Goal: Information Seeking & Learning: Learn about a topic

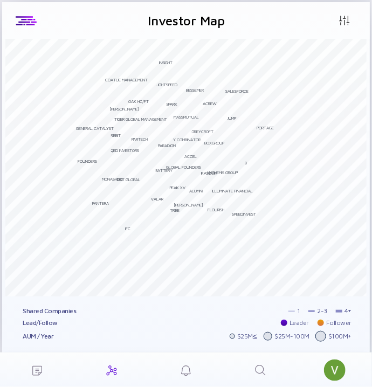
click at [259, 368] on icon "Search" at bounding box center [260, 370] width 13 height 13
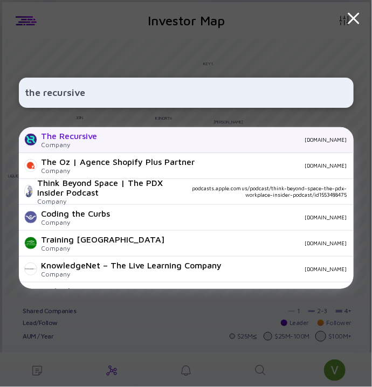
type input "the recursive"
click at [78, 134] on div "The Recursive" at bounding box center [69, 136] width 56 height 10
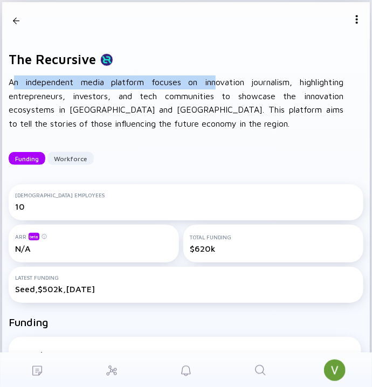
drag, startPoint x: 14, startPoint y: 83, endPoint x: 195, endPoint y: 87, distance: 180.6
click at [195, 87] on div "An independent media platform focuses on innovation journalism, highlighting en…" at bounding box center [176, 102] width 335 height 55
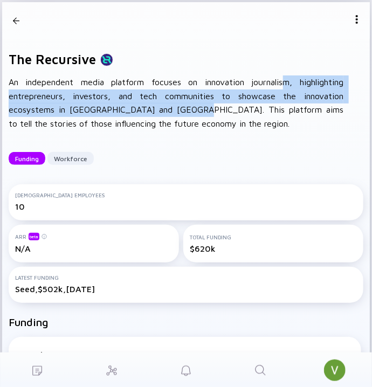
drag, startPoint x: 260, startPoint y: 81, endPoint x: 124, endPoint y: 116, distance: 140.6
click at [124, 116] on div "An independent media platform focuses on innovation journalism, highlighting en…" at bounding box center [176, 102] width 335 height 55
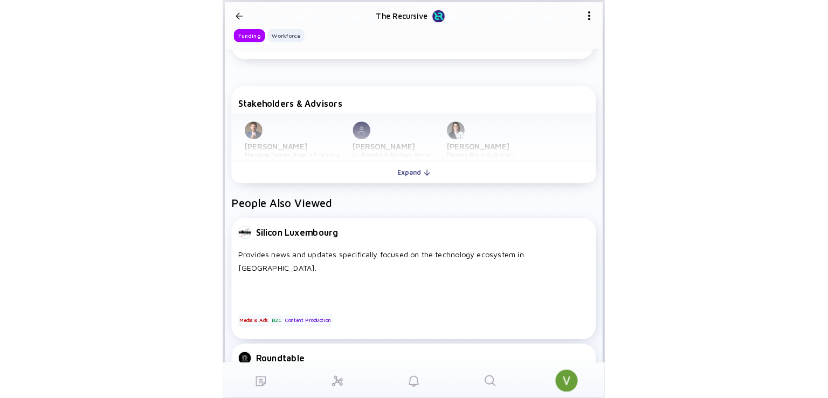
scroll to position [433, 0]
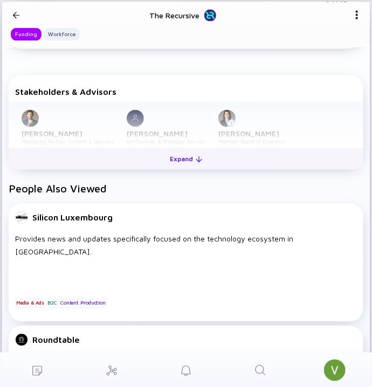
click at [156, 158] on button "Expand" at bounding box center [186, 159] width 355 height 22
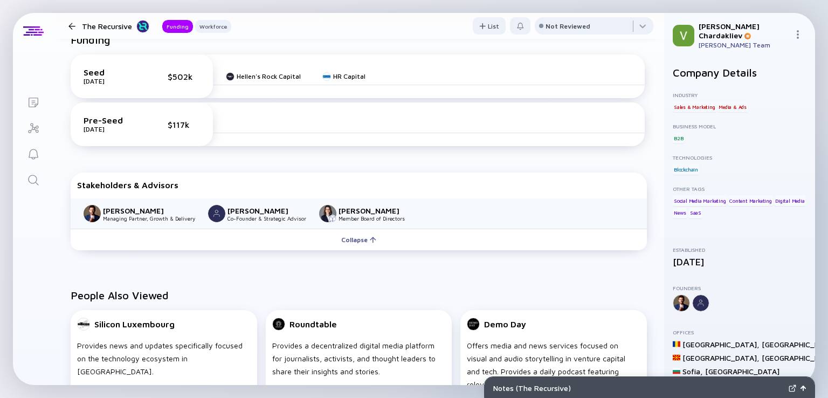
scroll to position [269, 0]
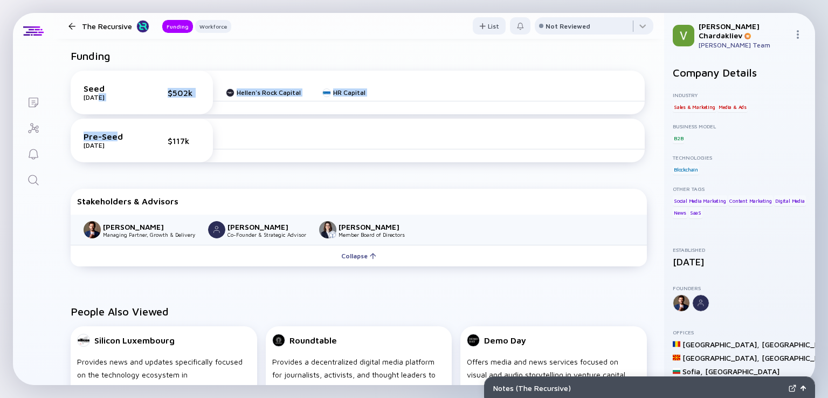
drag, startPoint x: 115, startPoint y: 140, endPoint x: 96, endPoint y: 98, distance: 45.4
click at [96, 98] on div "Seed [DATE] $502k Hellen's Rock Capital HR Capital Pre-Seed [DATE] $117k" at bounding box center [358, 119] width 574 height 96
click at [325, 66] on div "Seed [DATE] $502k Hellen's Rock Capital HR Capital Pre-Seed [DATE] $117k" at bounding box center [358, 119] width 589 height 114
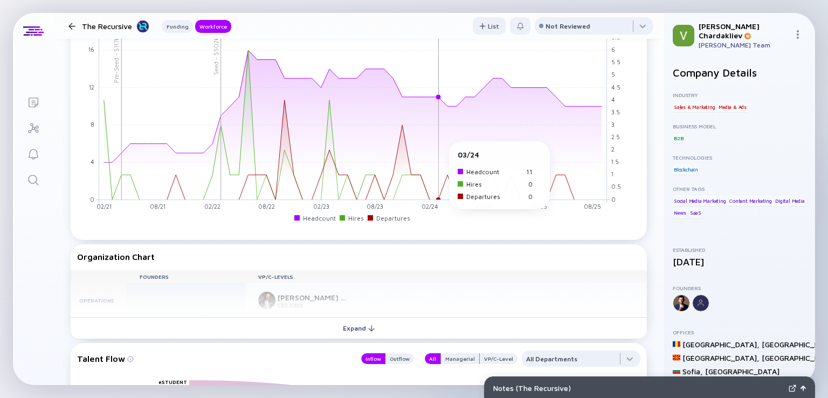
scroll to position [862, 0]
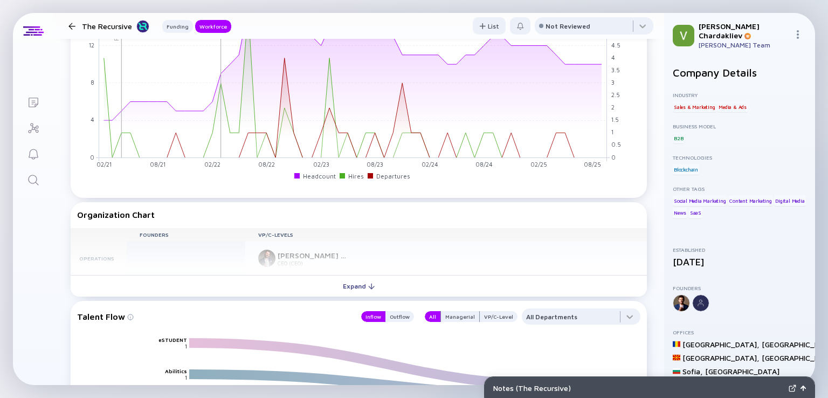
click at [358, 285] on div "Expand" at bounding box center [358, 286] width 45 height 17
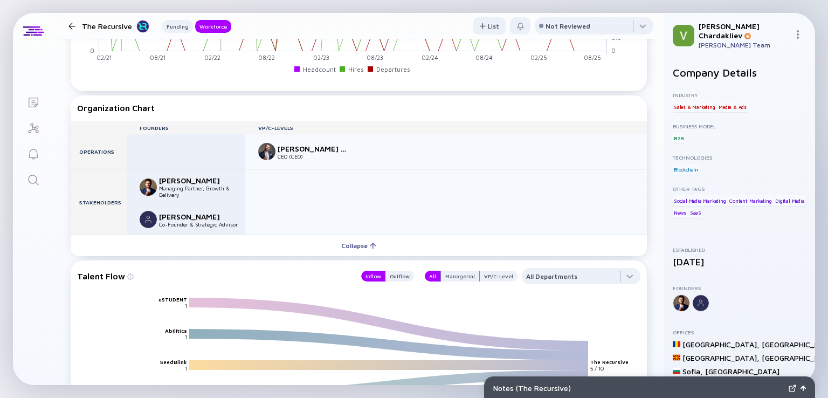
scroll to position [970, 0]
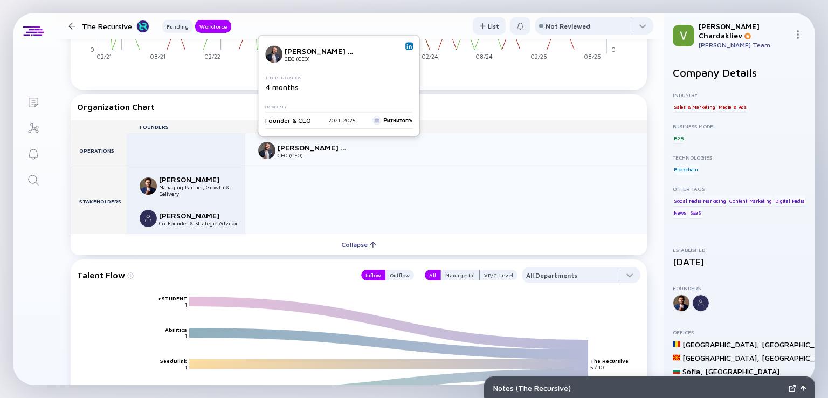
click at [272, 151] on img at bounding box center [266, 150] width 17 height 17
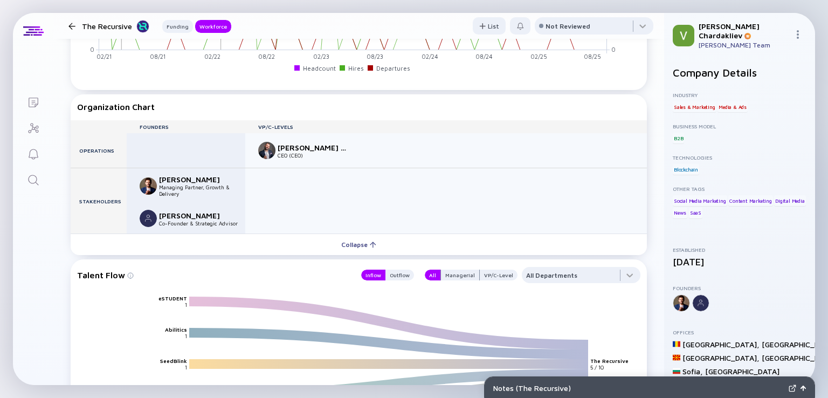
drag, startPoint x: 267, startPoint y: 151, endPoint x: 283, endPoint y: 147, distance: 17.4
click at [266, 151] on img at bounding box center [266, 150] width 17 height 17
click at [295, 144] on div "[PERSON_NAME] [PERSON_NAME]" at bounding box center [313, 147] width 71 height 9
click at [271, 153] on img at bounding box center [266, 150] width 17 height 17
drag, startPoint x: 271, startPoint y: 153, endPoint x: 372, endPoint y: 141, distance: 102.5
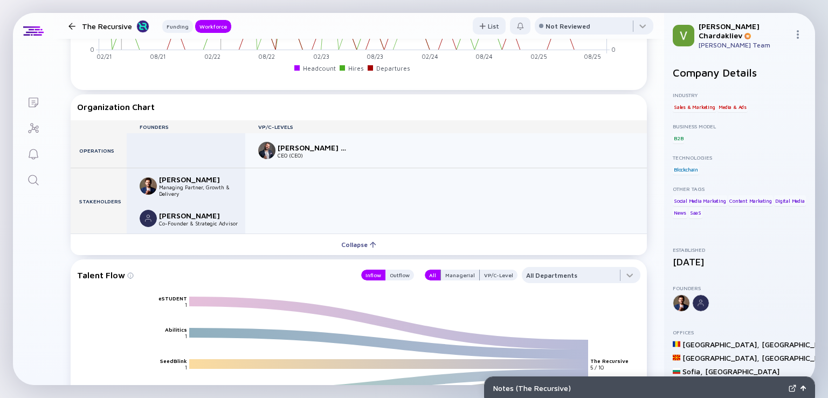
click at [371, 141] on div "[PERSON_NAME] [PERSON_NAME] CEO (CEO)" at bounding box center [445, 150] width 401 height 34
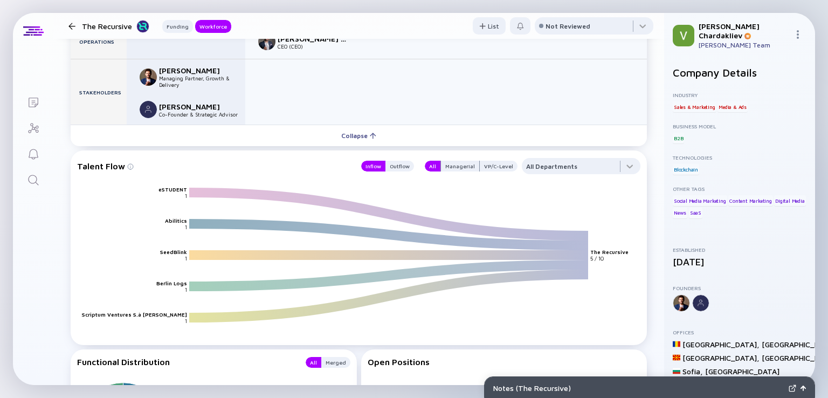
scroll to position [1078, 0]
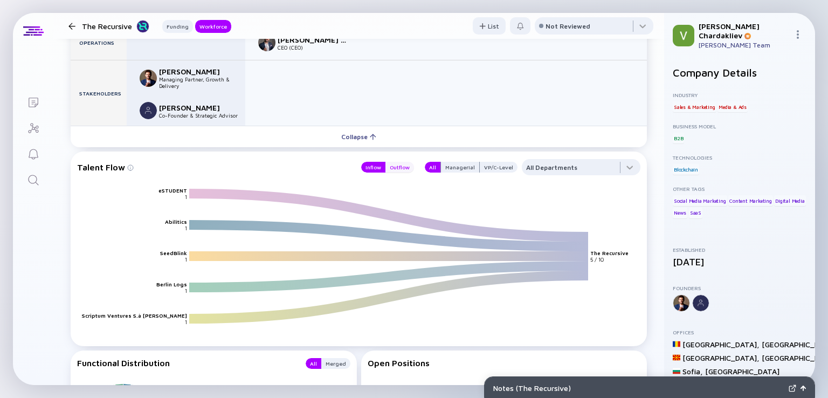
click at [371, 169] on div "Outflow" at bounding box center [399, 167] width 29 height 11
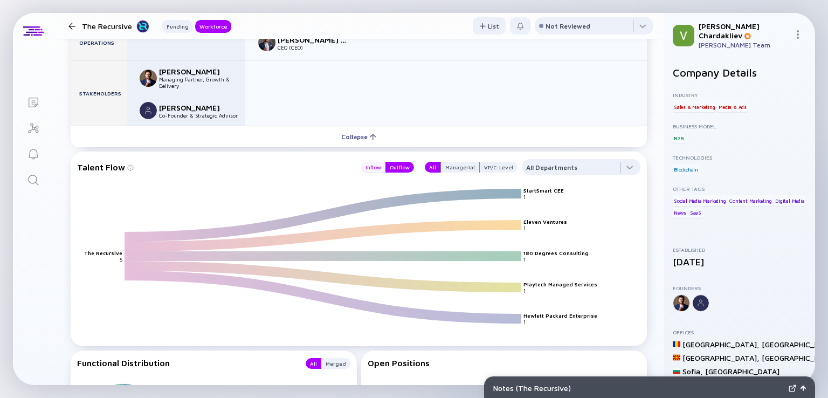
click at [370, 168] on div "Inflow" at bounding box center [373, 167] width 24 height 11
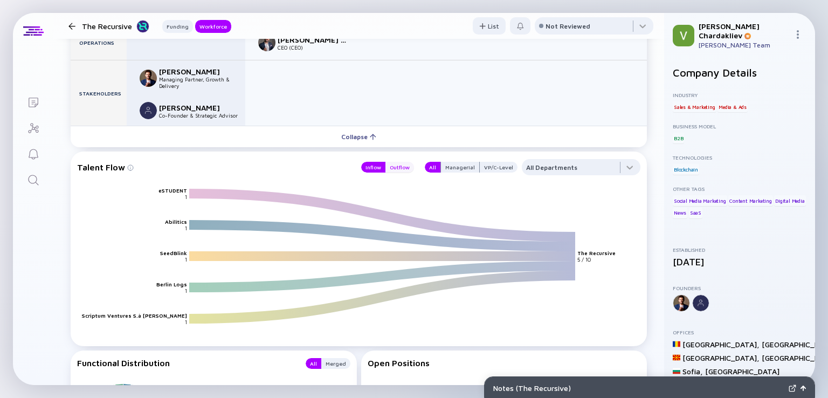
click at [371, 169] on div "Outflow" at bounding box center [399, 167] width 29 height 11
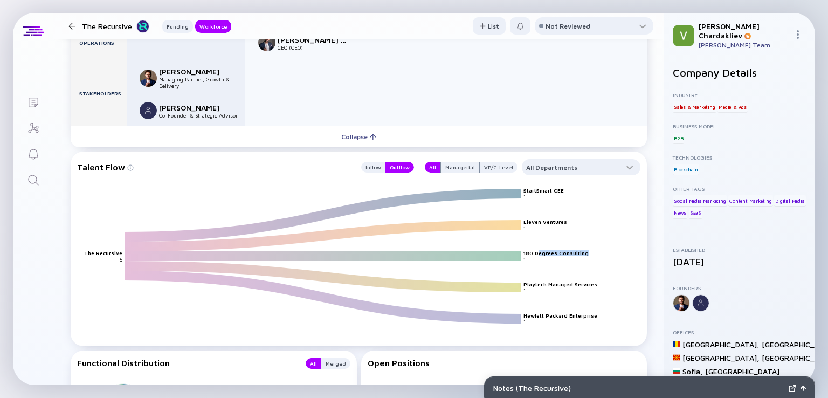
drag, startPoint x: 572, startPoint y: 258, endPoint x: 588, endPoint y: 258, distance: 16.2
click at [371, 258] on icon "StartSmart CEE Eleven Ventures 180 Degrees Consulting Playtech Managed Services…" at bounding box center [362, 268] width 563 height 161
drag, startPoint x: 489, startPoint y: 214, endPoint x: 607, endPoint y: 213, distance: 117.5
click at [371, 213] on icon "StartSmart CEE Eleven Ventures 180 Degrees Consulting Playtech Managed Services…" at bounding box center [362, 268] width 563 height 161
click at [371, 164] on div "Managerial" at bounding box center [460, 167] width 38 height 11
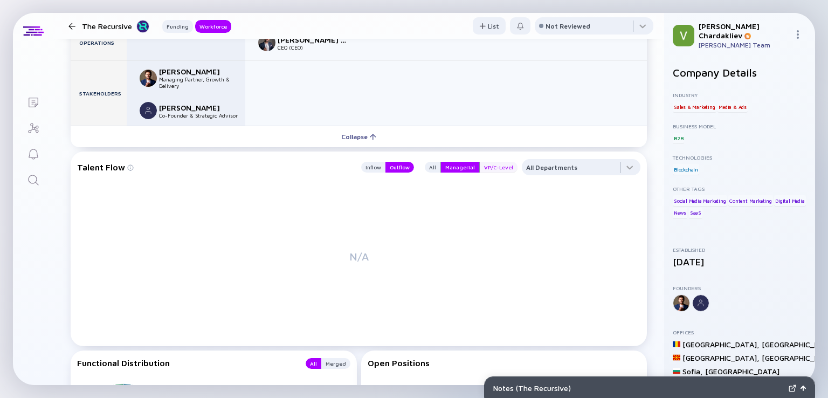
click at [371, 169] on div "VP/C-Level" at bounding box center [499, 167] width 38 height 11
click at [371, 167] on div "Inflow" at bounding box center [373, 167] width 24 height 11
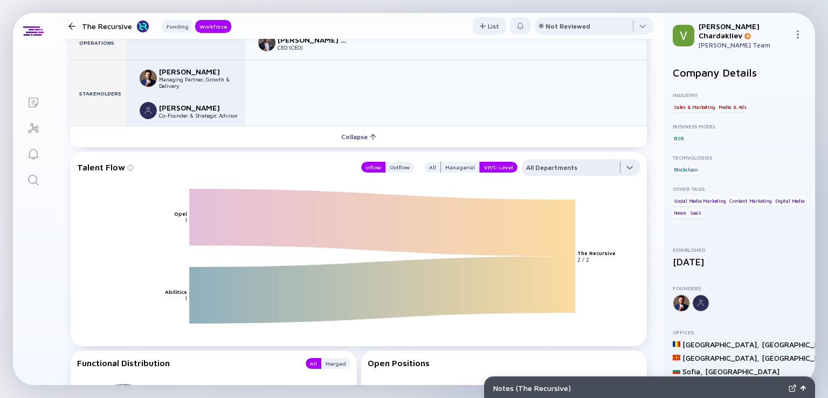
click at [371, 160] on div at bounding box center [581, 170] width 119 height 22
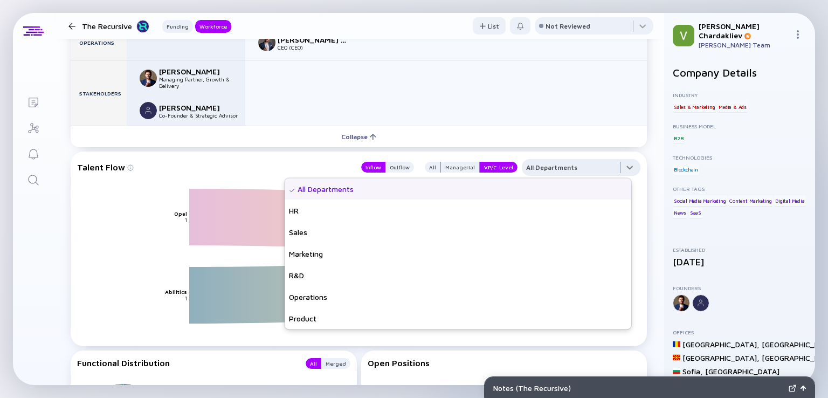
click at [371, 160] on div at bounding box center [581, 170] width 119 height 22
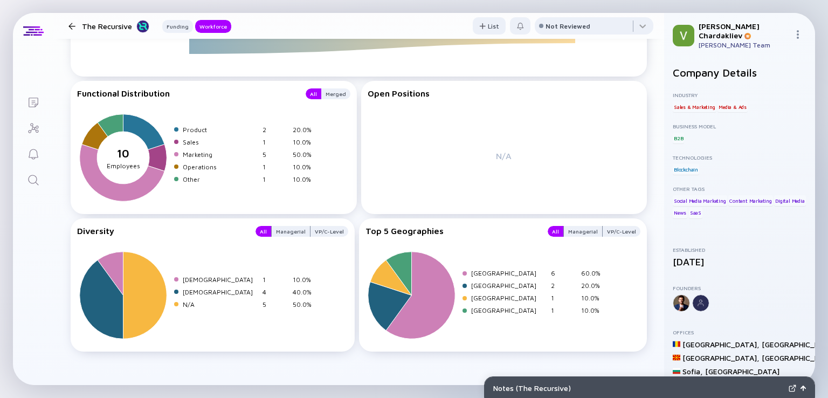
scroll to position [1356, 0]
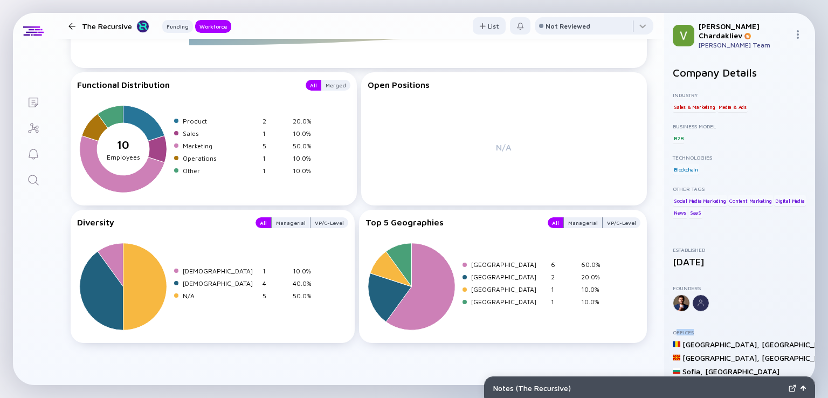
drag, startPoint x: 675, startPoint y: 325, endPoint x: 764, endPoint y: 328, distance: 88.4
click at [371, 329] on div "Offices" at bounding box center [740, 332] width 134 height 6
drag, startPoint x: 780, startPoint y: 350, endPoint x: 695, endPoint y: 344, distance: 85.4
click at [371, 344] on div "[GEOGRAPHIC_DATA] , [GEOGRAPHIC_DATA] [GEOGRAPHIC_DATA] , [GEOGRAPHIC_DATA] [GE…" at bounding box center [740, 365] width 134 height 50
click at [371, 313] on div "Company Details Industry Sales & Marketing Media & Ads Business Model B2B Techn…" at bounding box center [740, 227] width 134 height 323
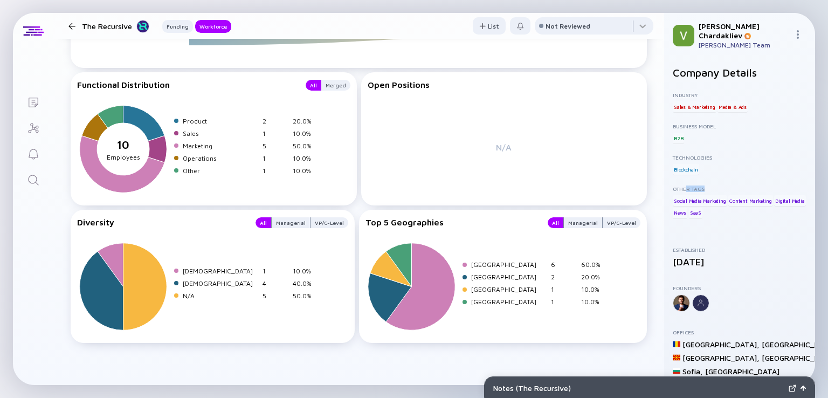
drag, startPoint x: 685, startPoint y: 182, endPoint x: 731, endPoint y: 182, distance: 45.8
click at [371, 185] on div "Other Tags" at bounding box center [740, 188] width 134 height 6
click at [371, 167] on div "Blockchain" at bounding box center [740, 169] width 134 height 11
drag, startPoint x: 716, startPoint y: 161, endPoint x: 674, endPoint y: 162, distance: 42.1
click at [371, 164] on div "Blockchain" at bounding box center [740, 169] width 134 height 11
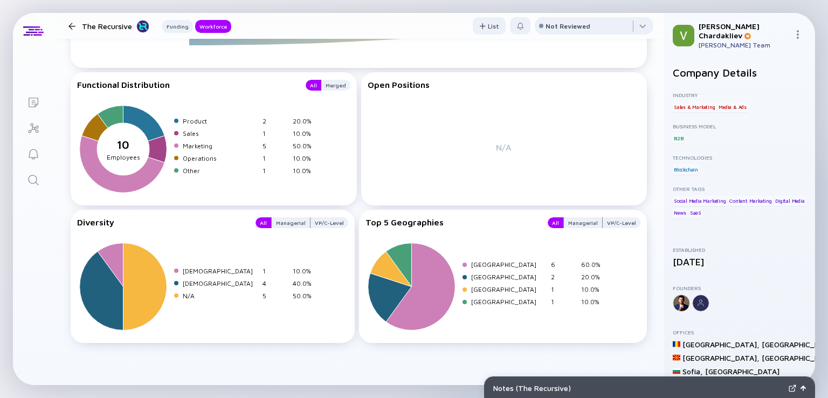
click at [371, 154] on div "Technologies" at bounding box center [740, 157] width 134 height 6
drag, startPoint x: 696, startPoint y: 143, endPoint x: 667, endPoint y: 141, distance: 28.6
click at [371, 141] on div "Company Details Industry Sales & Marketing Media & Ads Business Model B2B Techn…" at bounding box center [739, 221] width 151 height 327
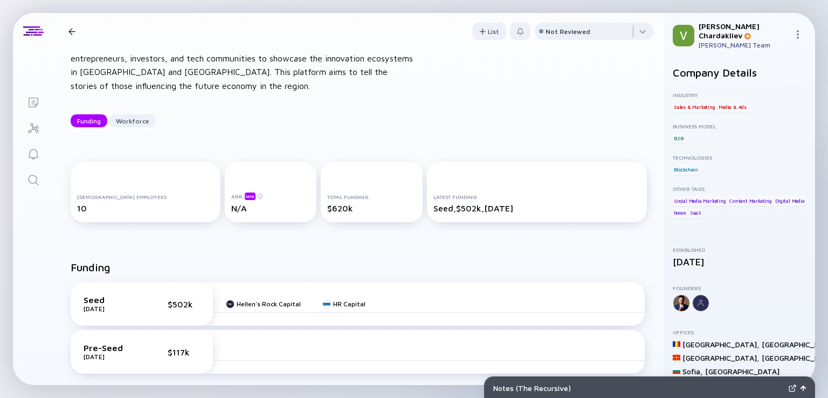
scroll to position [0, 0]
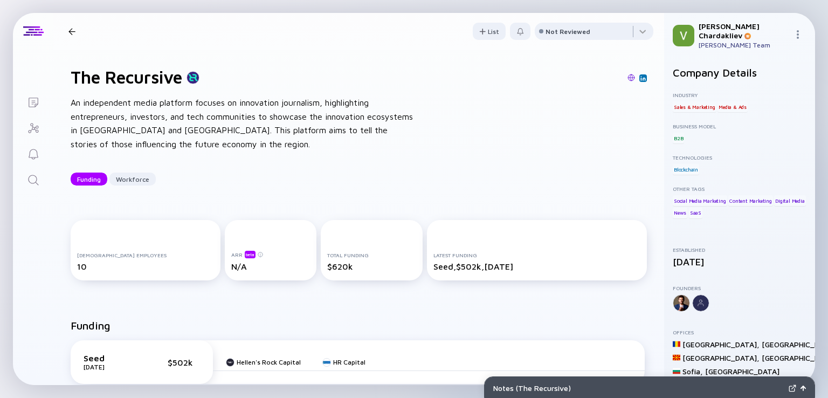
click at [75, 37] on div "The Recursive Funding Workforce" at bounding box center [147, 31] width 167 height 14
click at [67, 26] on div "The Recursive Funding Workforce" at bounding box center [147, 31] width 167 height 14
click at [77, 29] on div at bounding box center [72, 31] width 16 height 7
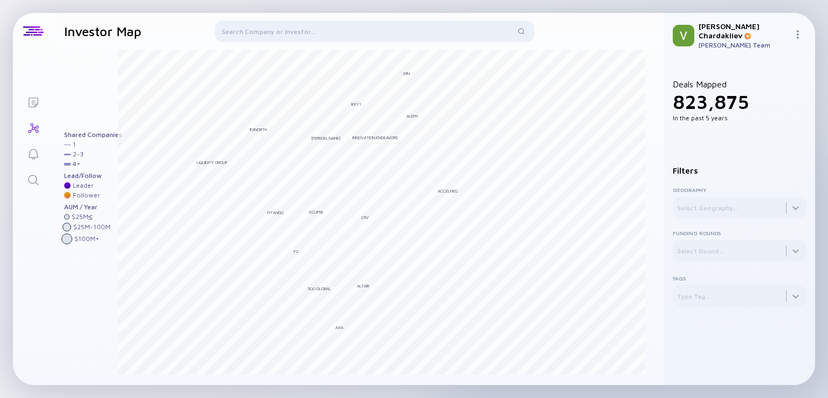
click at [257, 33] on div at bounding box center [374, 33] width 319 height 26
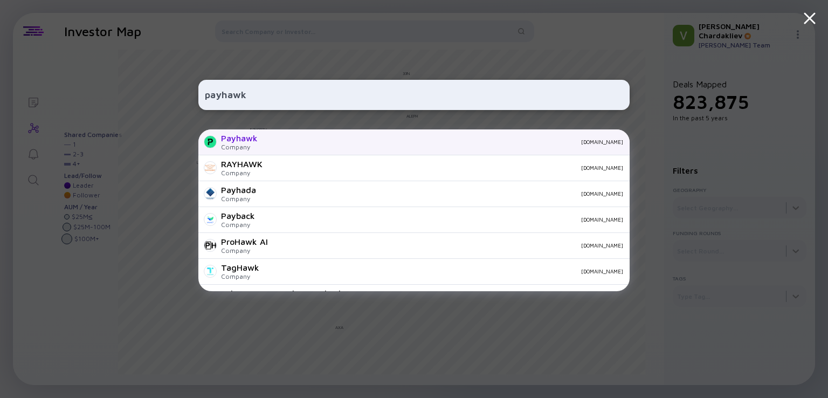
type input "payhawk"
click at [250, 141] on div "Payhawk" at bounding box center [239, 138] width 37 height 10
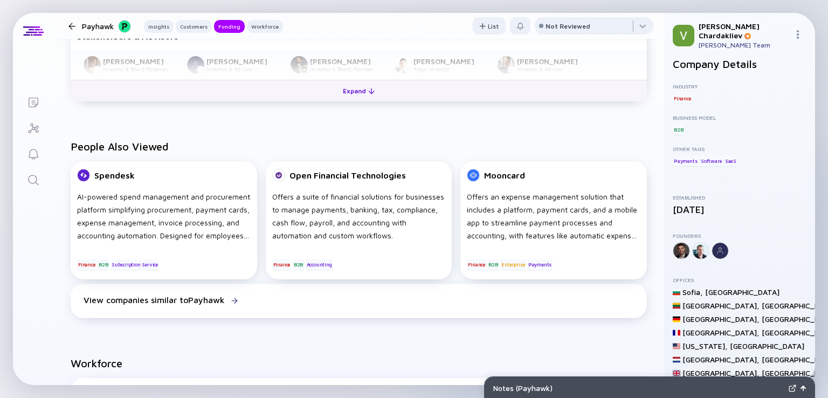
scroll to position [647, 0]
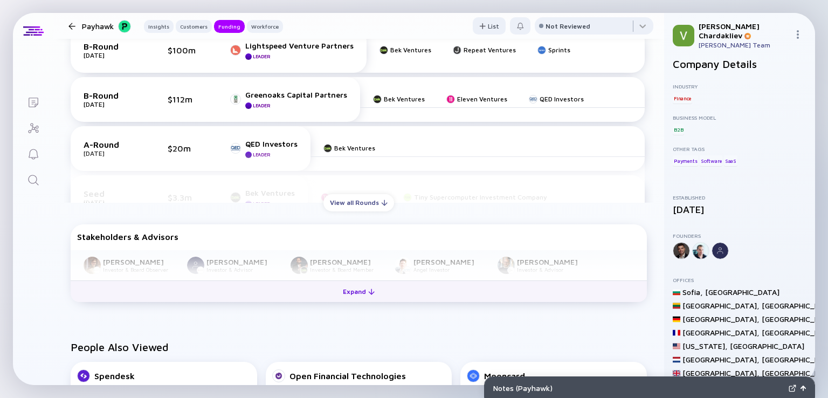
click at [337, 296] on div "Expand" at bounding box center [358, 291] width 45 height 17
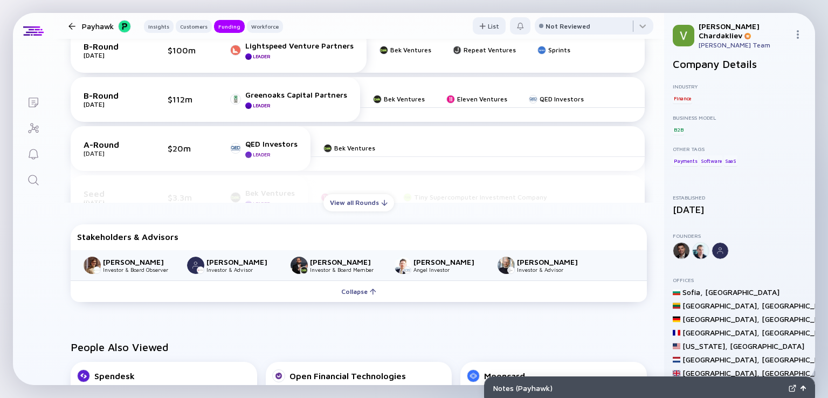
click at [328, 201] on div "View all Rounds" at bounding box center [358, 202] width 71 height 17
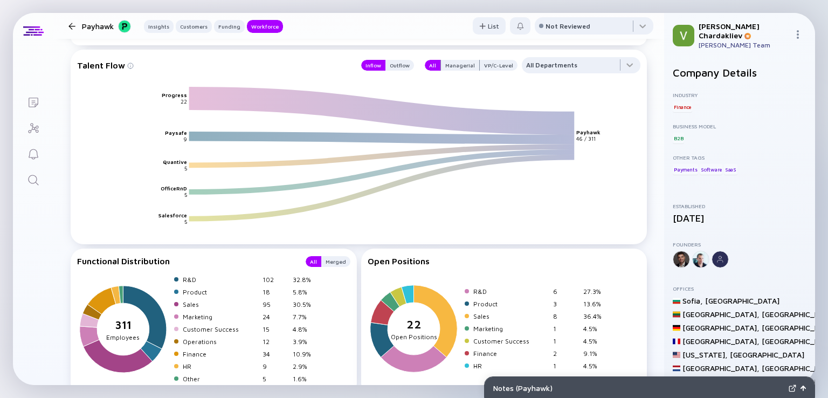
scroll to position [1417, 0]
